Goal: Information Seeking & Learning: Learn about a topic

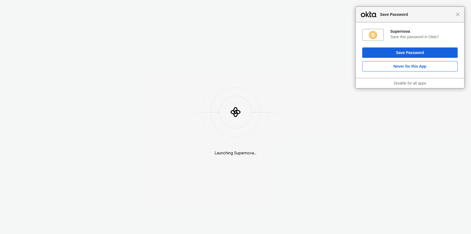
click at [458, 16] on div "Close Save Password" at bounding box center [410, 15] width 108 height 16
click at [461, 16] on div "Close Save Password" at bounding box center [410, 15] width 108 height 16
click at [458, 15] on span "Close" at bounding box center [458, 14] width 4 height 4
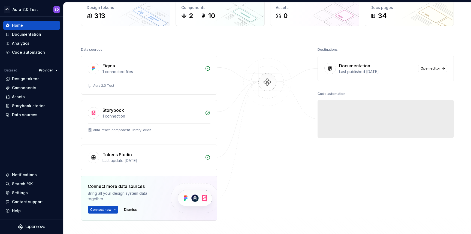
scroll to position [32, 0]
click at [27, 88] on div "Components" at bounding box center [24, 87] width 24 height 5
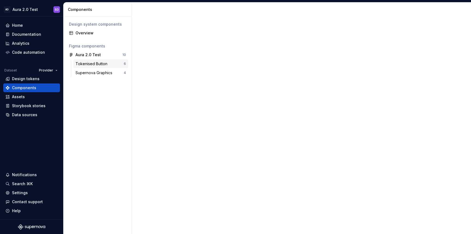
click at [91, 64] on div "Tokenised Button" at bounding box center [92, 63] width 34 height 5
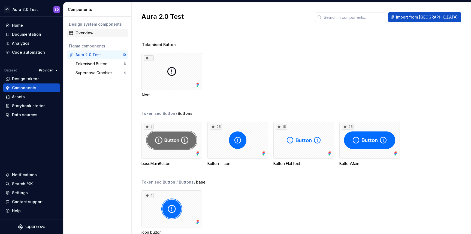
click at [78, 35] on div "Overview" at bounding box center [100, 32] width 50 height 5
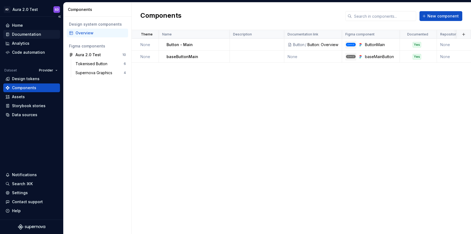
click at [25, 32] on div "Documentation" at bounding box center [26, 34] width 29 height 5
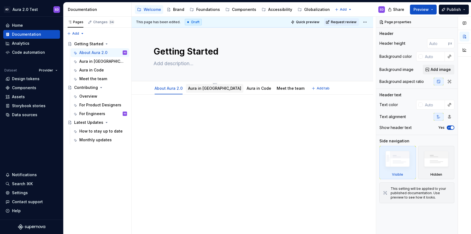
click at [199, 87] on link "Aura in [GEOGRAPHIC_DATA]" at bounding box center [214, 88] width 53 height 5
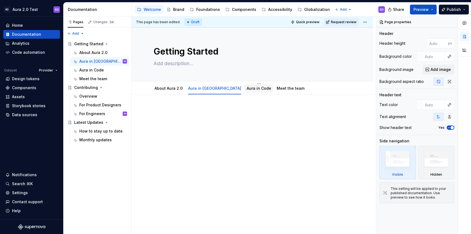
click at [244, 92] on div "Aura in Code" at bounding box center [258, 88] width 29 height 9
click at [247, 90] on link "Aura in Code" at bounding box center [259, 88] width 25 height 5
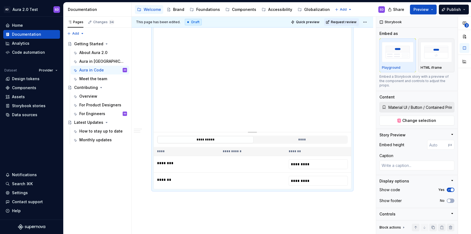
scroll to position [359, 0]
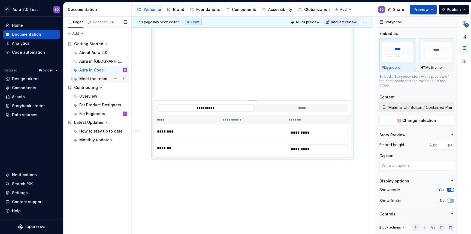
click at [89, 77] on div "Meet the team" at bounding box center [93, 78] width 28 height 5
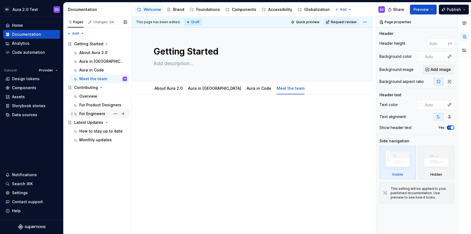
click at [88, 112] on div "For Engineers" at bounding box center [92, 113] width 26 height 5
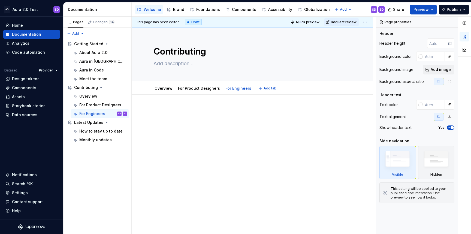
type textarea "*"
